Goal: Transaction & Acquisition: Purchase product/service

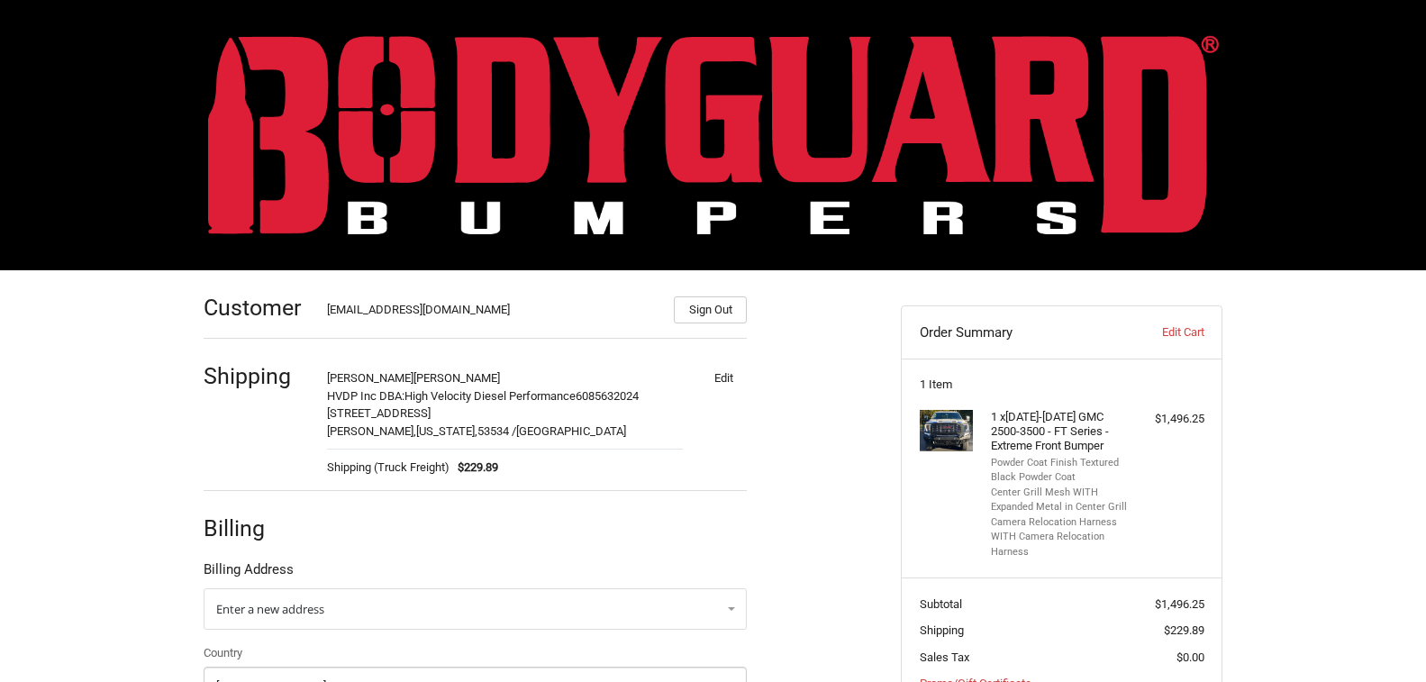
select select "US"
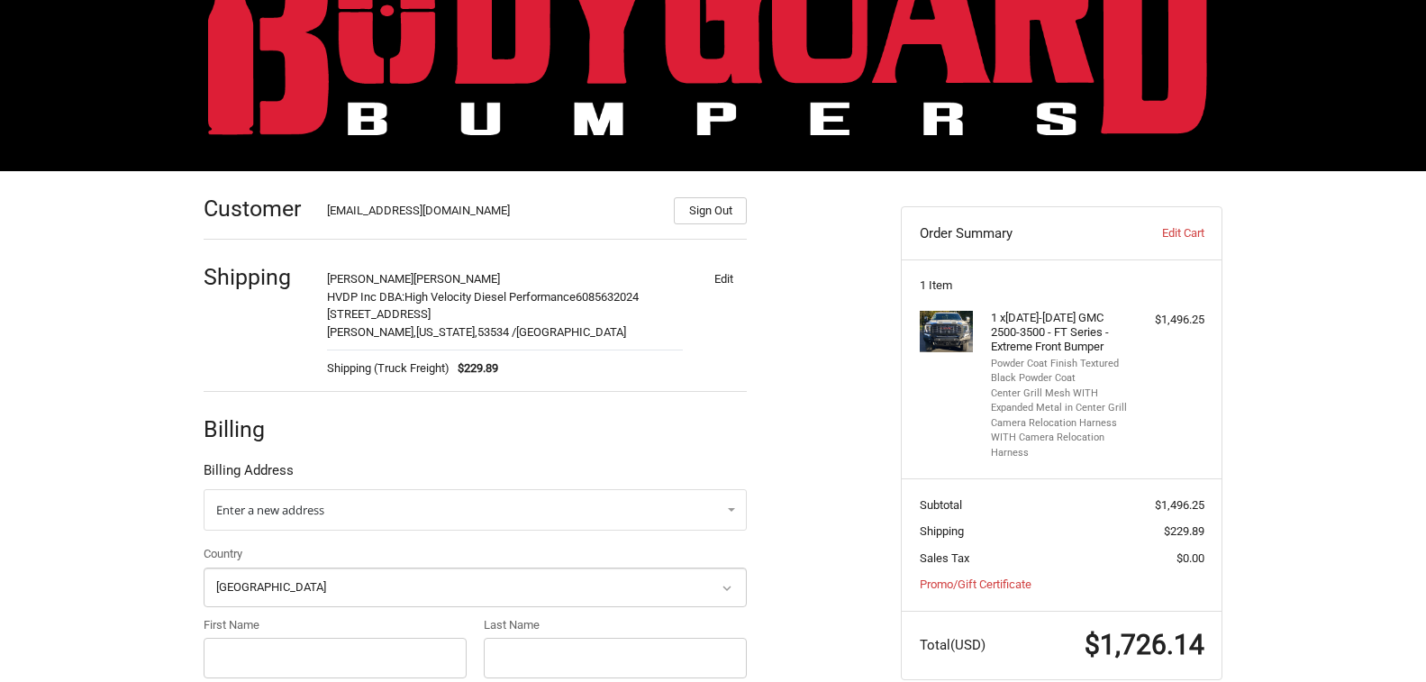
scroll to position [90, 0]
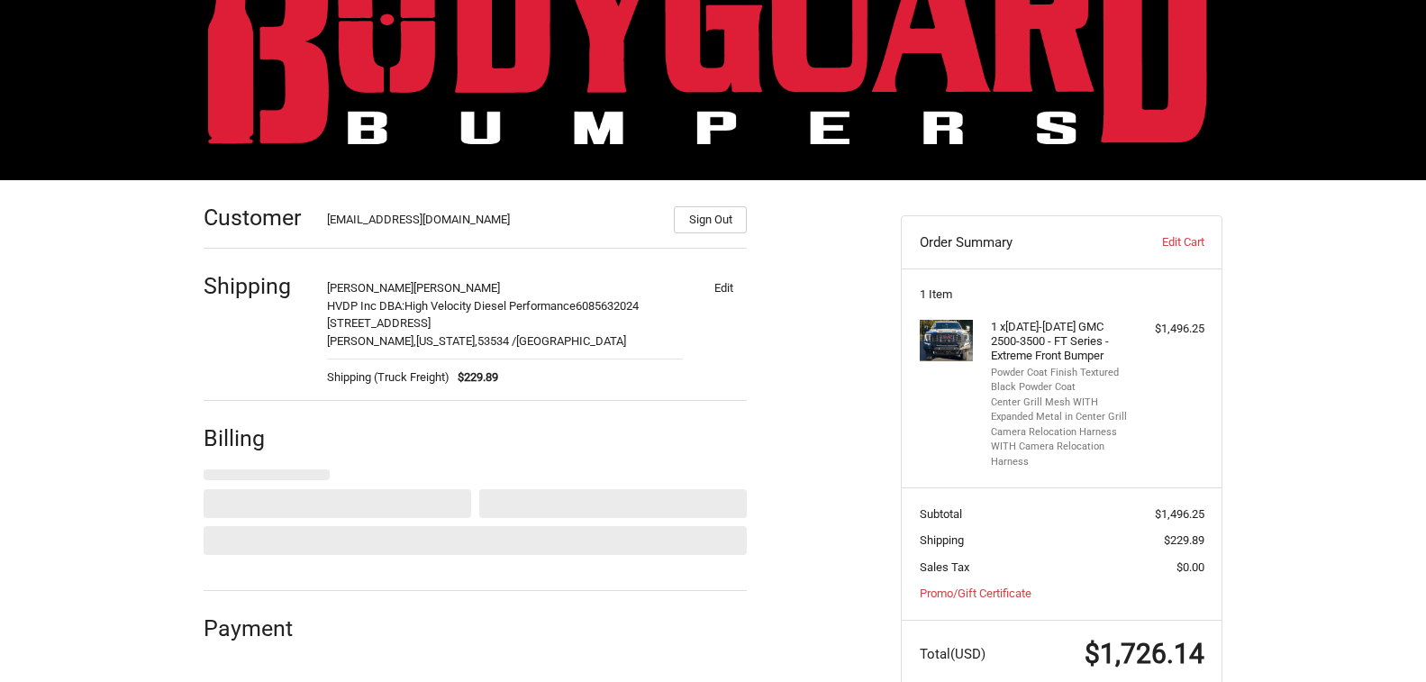
select select "US"
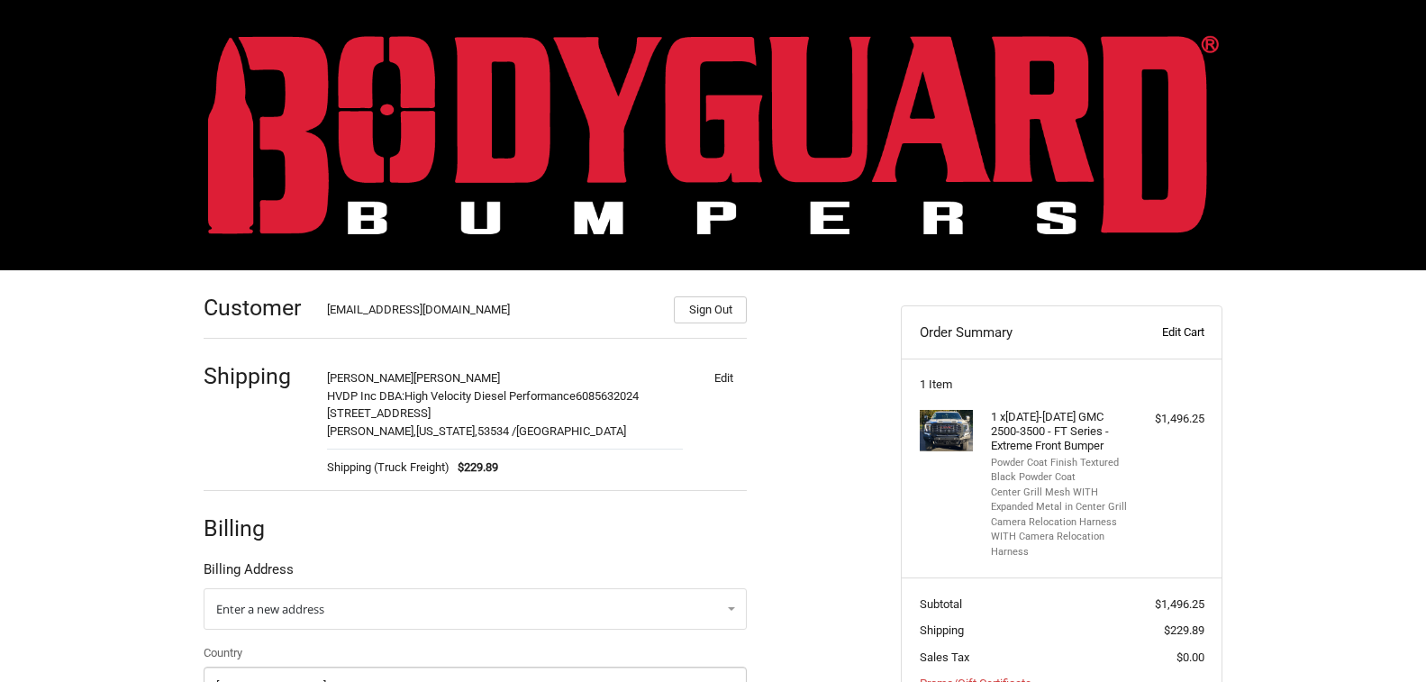
click at [1177, 334] on link "Edit Cart" at bounding box center [1158, 332] width 89 height 18
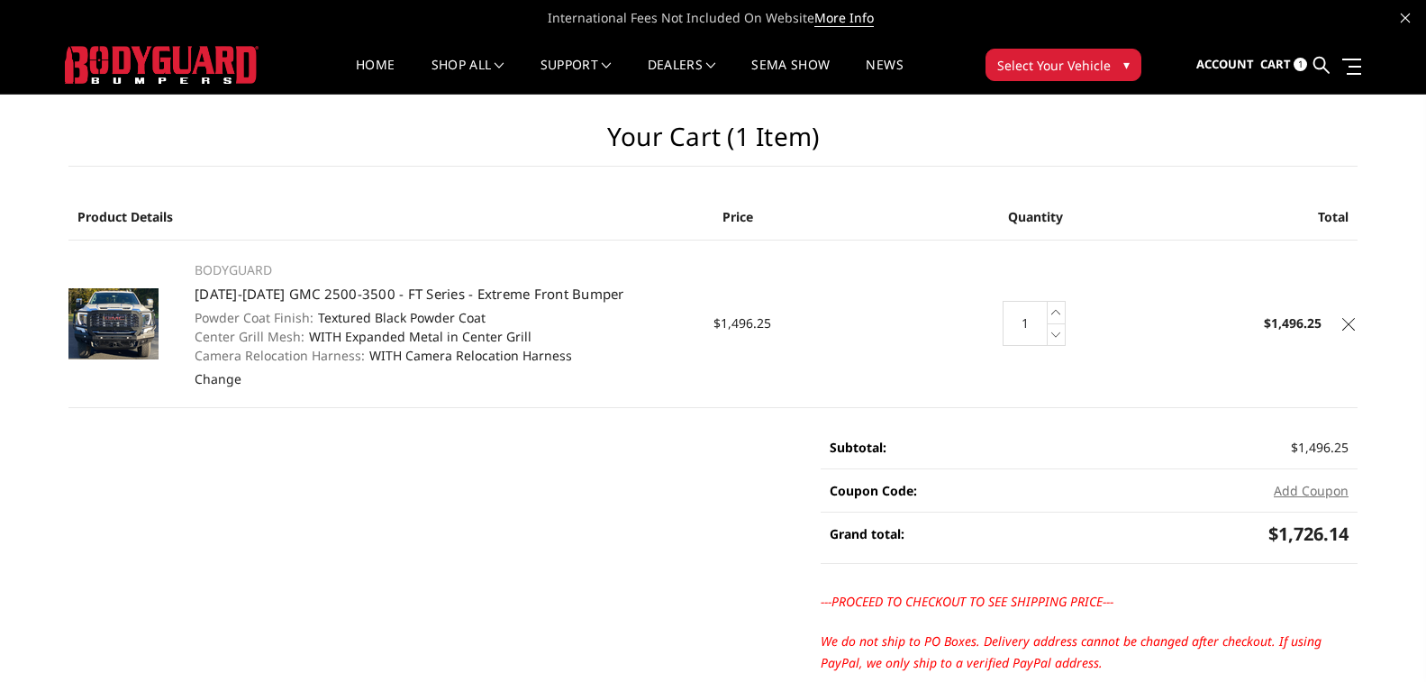
click at [440, 386] on td "BODYGUARD [DATE]-[DATE] GMC 2500-3500 - FT Series - Extreme Front Bumper Powder…" at bounding box center [444, 324] width 537 height 168
